Goal: Task Accomplishment & Management: Complete application form

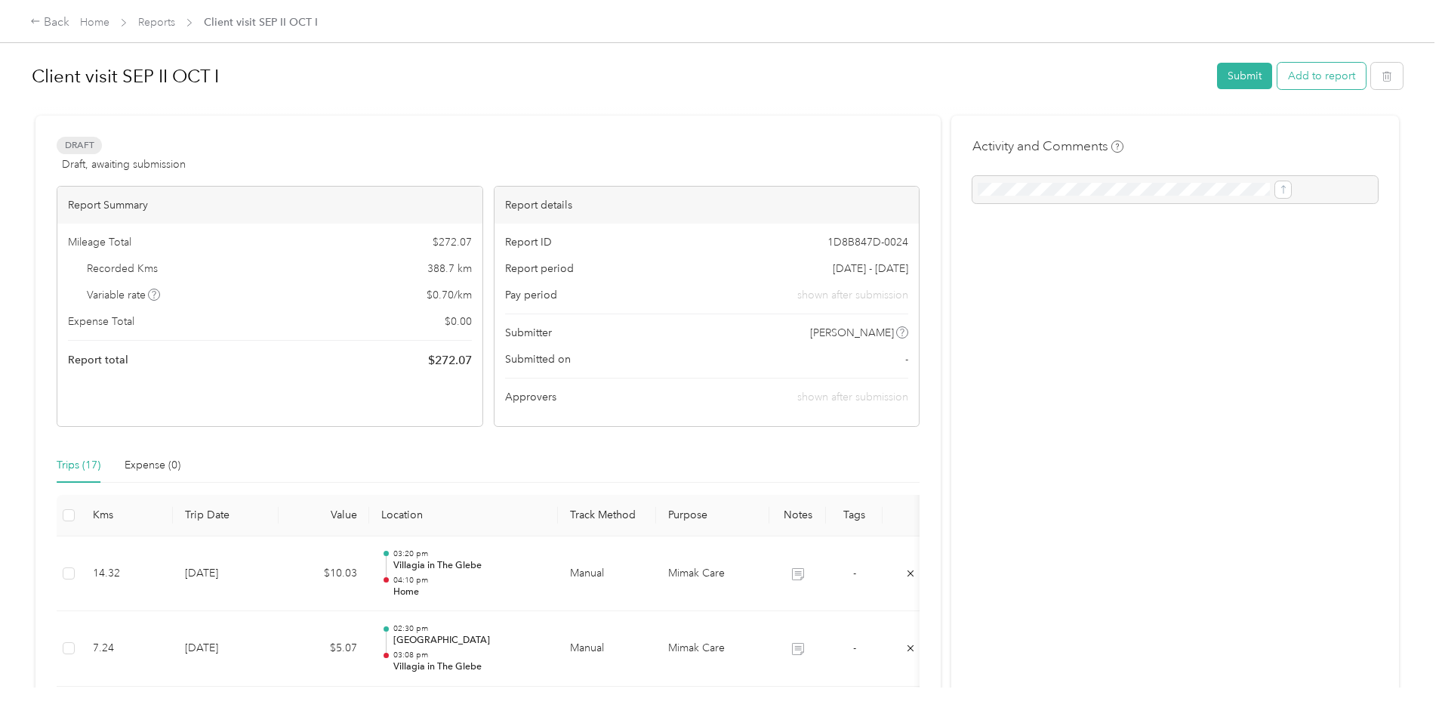
click at [1278, 72] on button "Add to report" at bounding box center [1322, 76] width 88 height 26
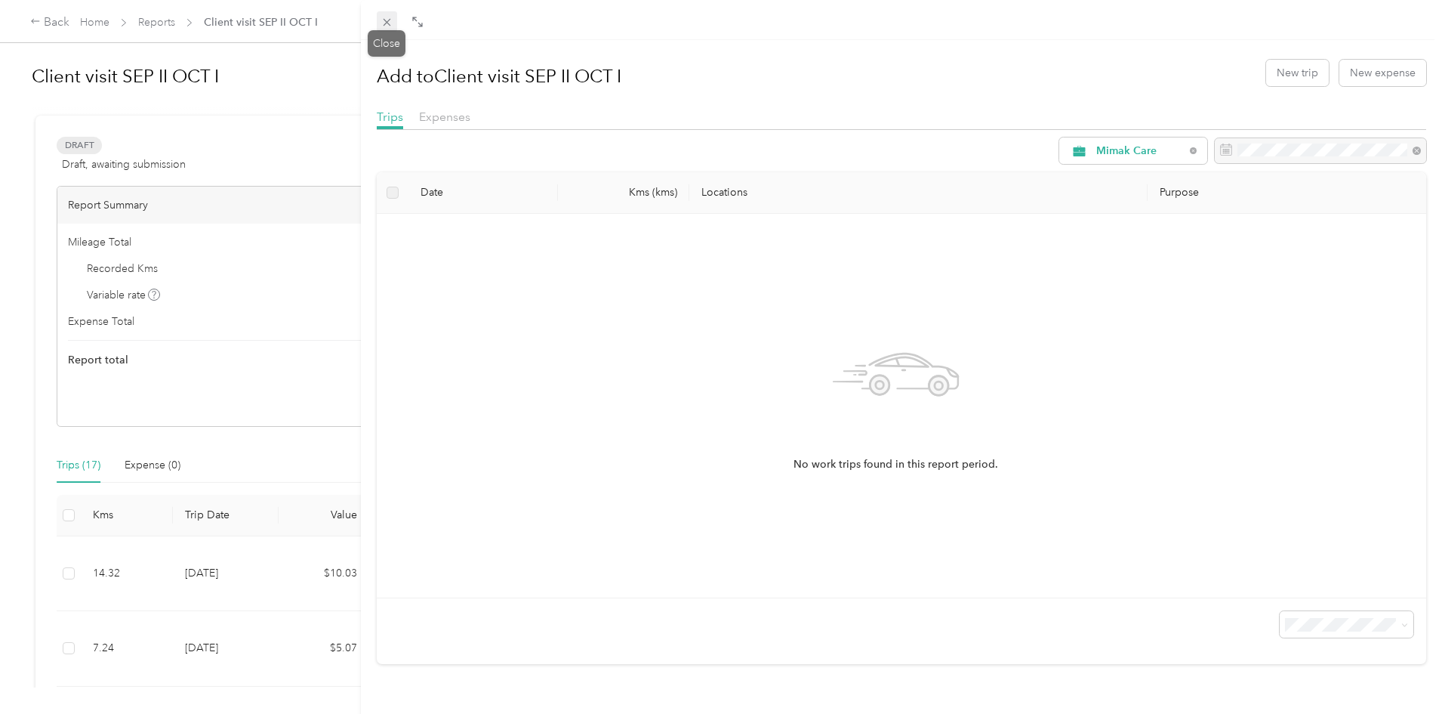
click at [383, 22] on icon at bounding box center [387, 22] width 13 height 13
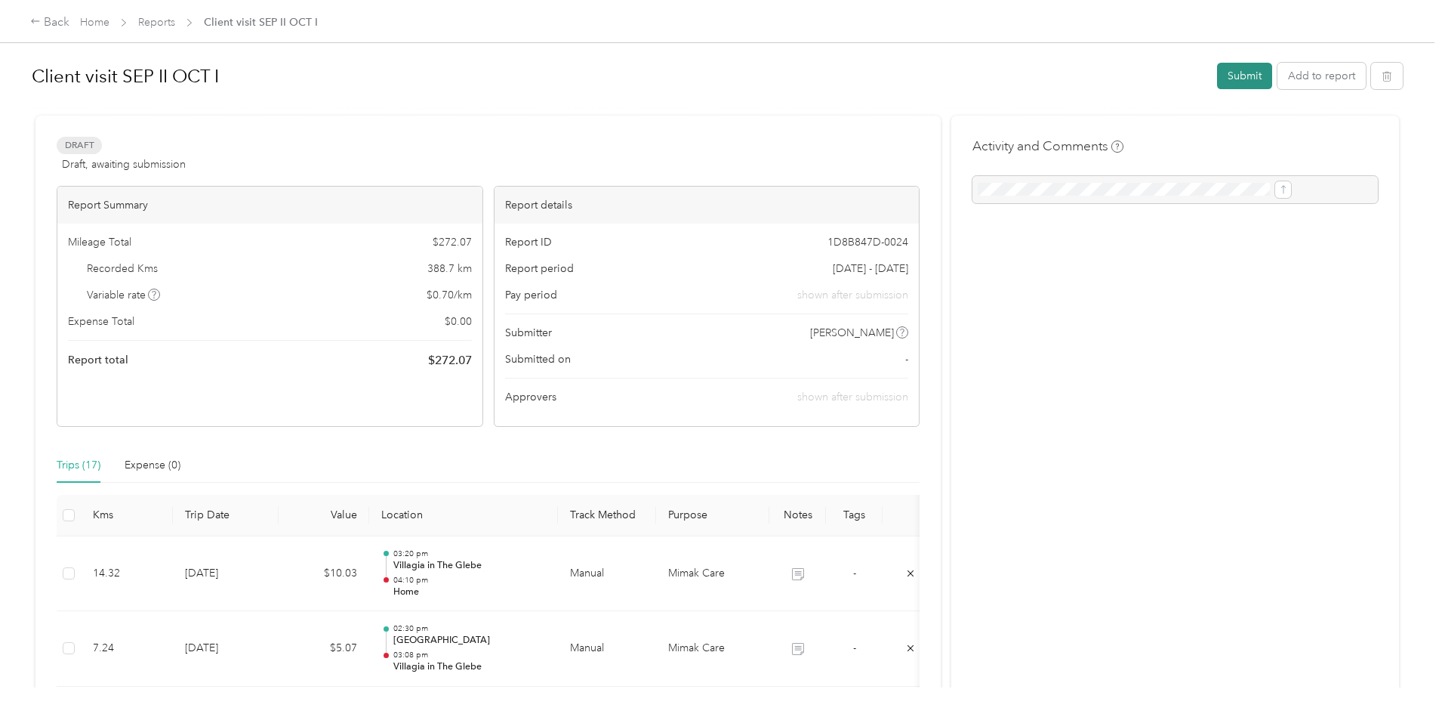
click at [1217, 79] on button "Submit" at bounding box center [1244, 76] width 55 height 26
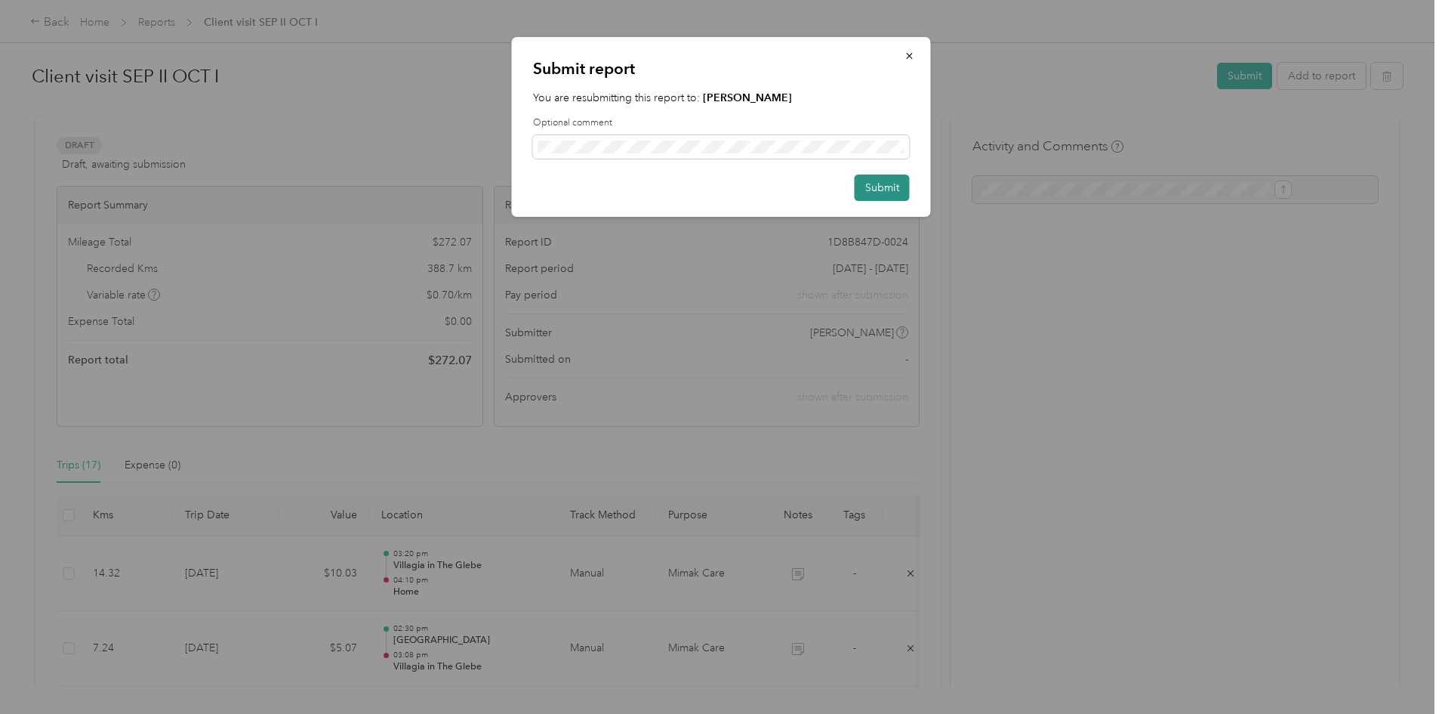
click at [875, 187] on button "Submit" at bounding box center [882, 187] width 55 height 26
